Goal: Task Accomplishment & Management: Use online tool/utility

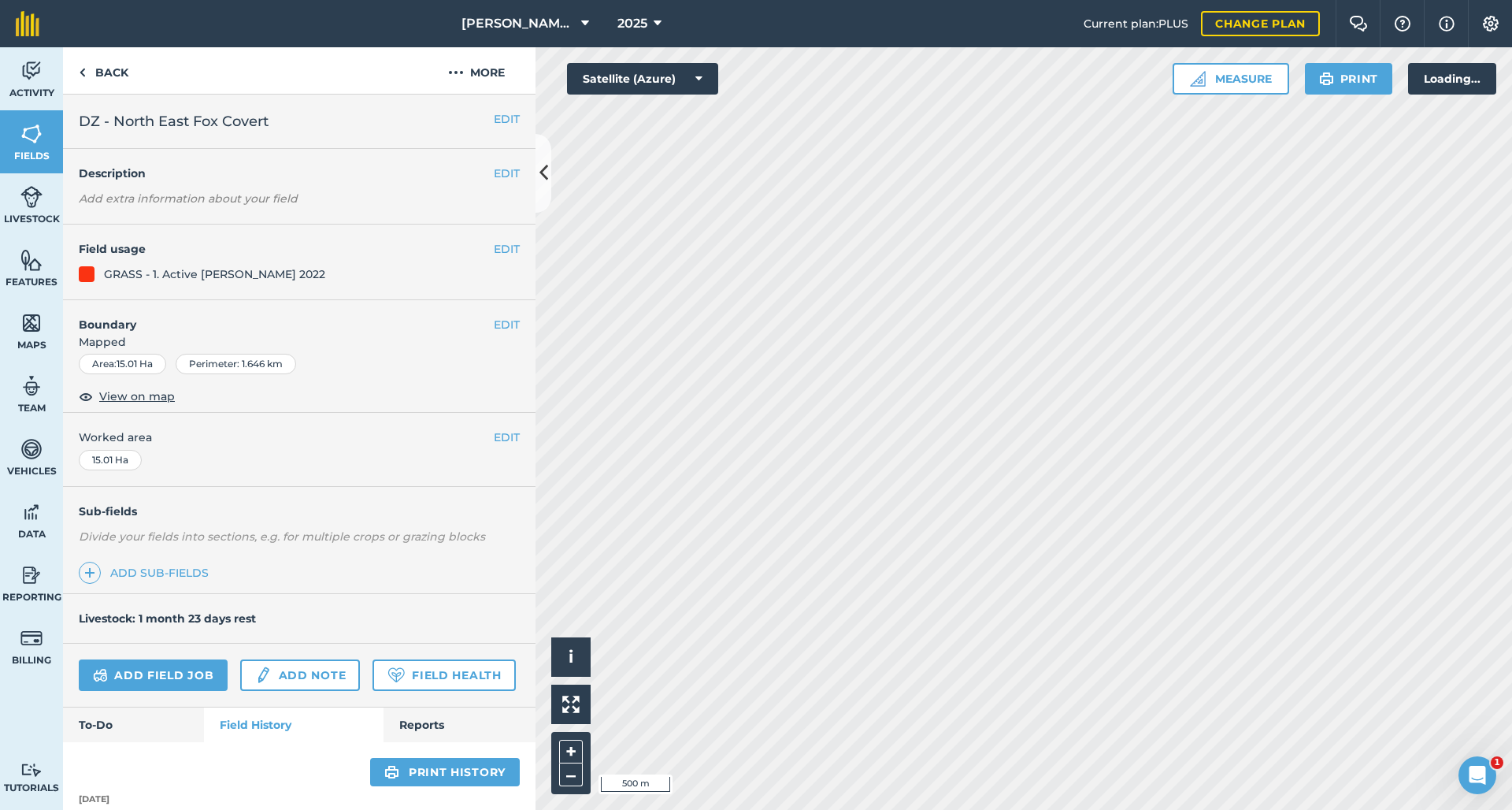
scroll to position [364, 0]
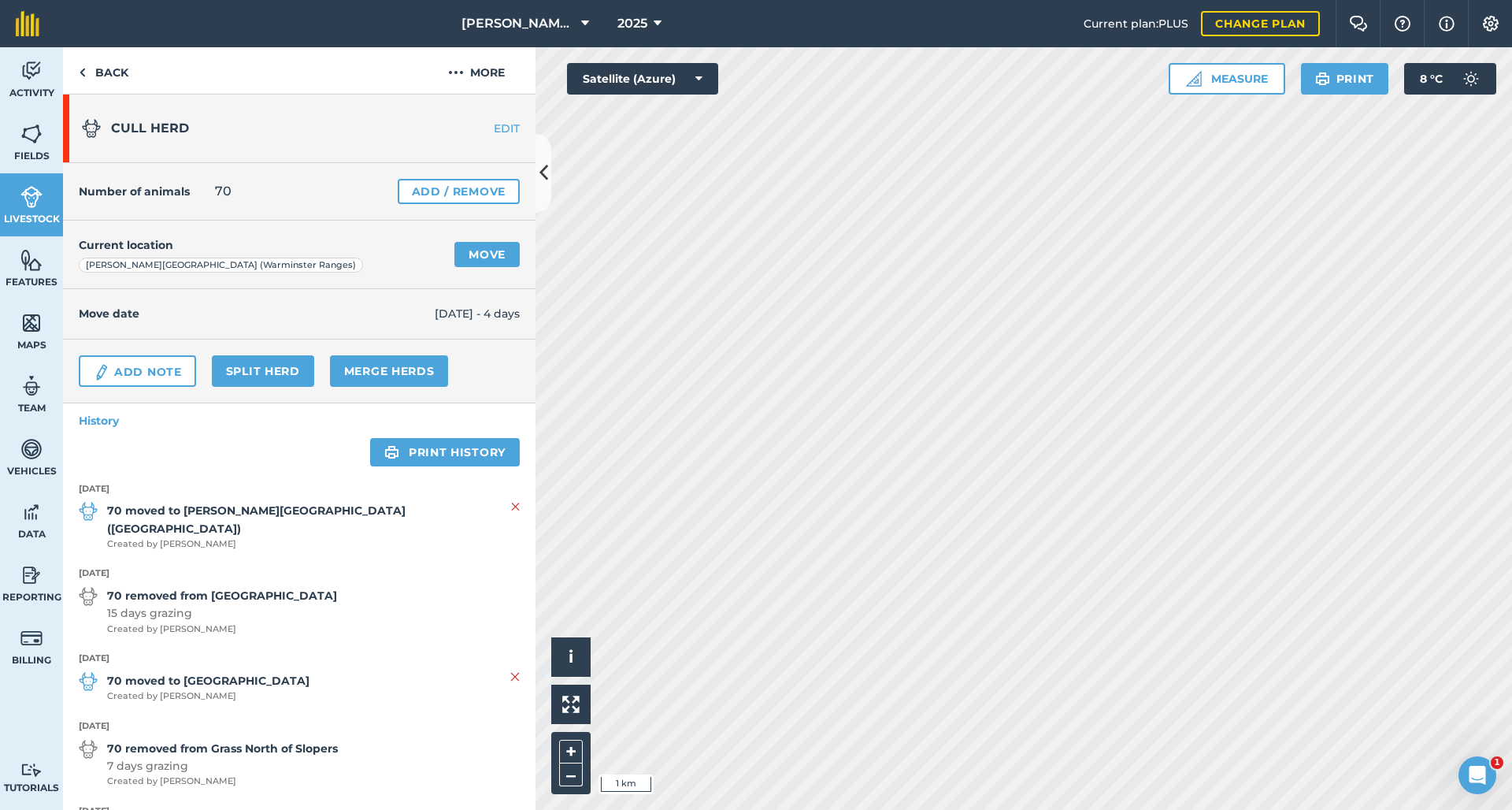
click at [478, 258] on link "Move" at bounding box center [487, 254] width 66 height 25
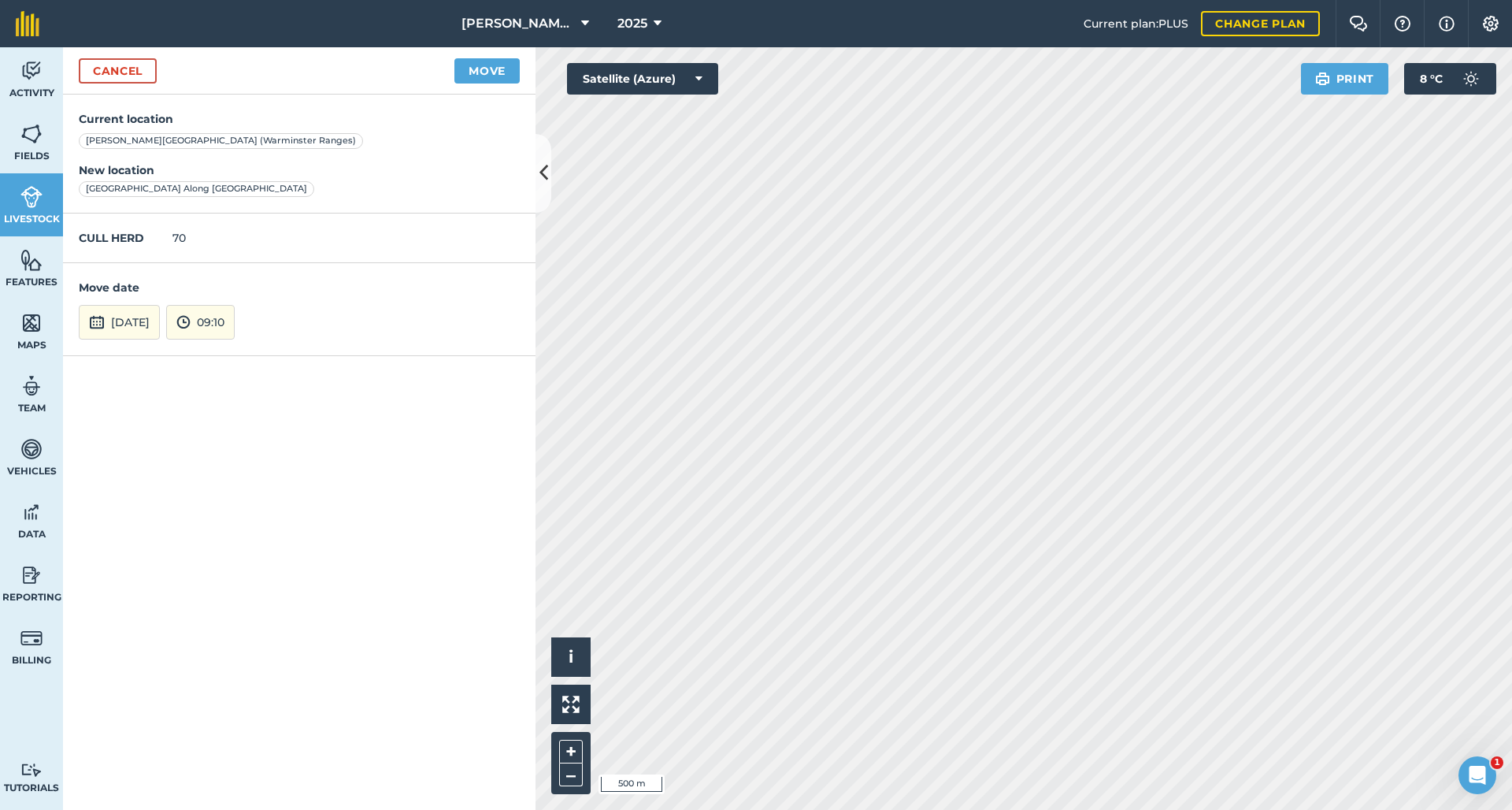
click at [505, 71] on button "Move" at bounding box center [487, 70] width 66 height 25
